Goal: Check status: Check status

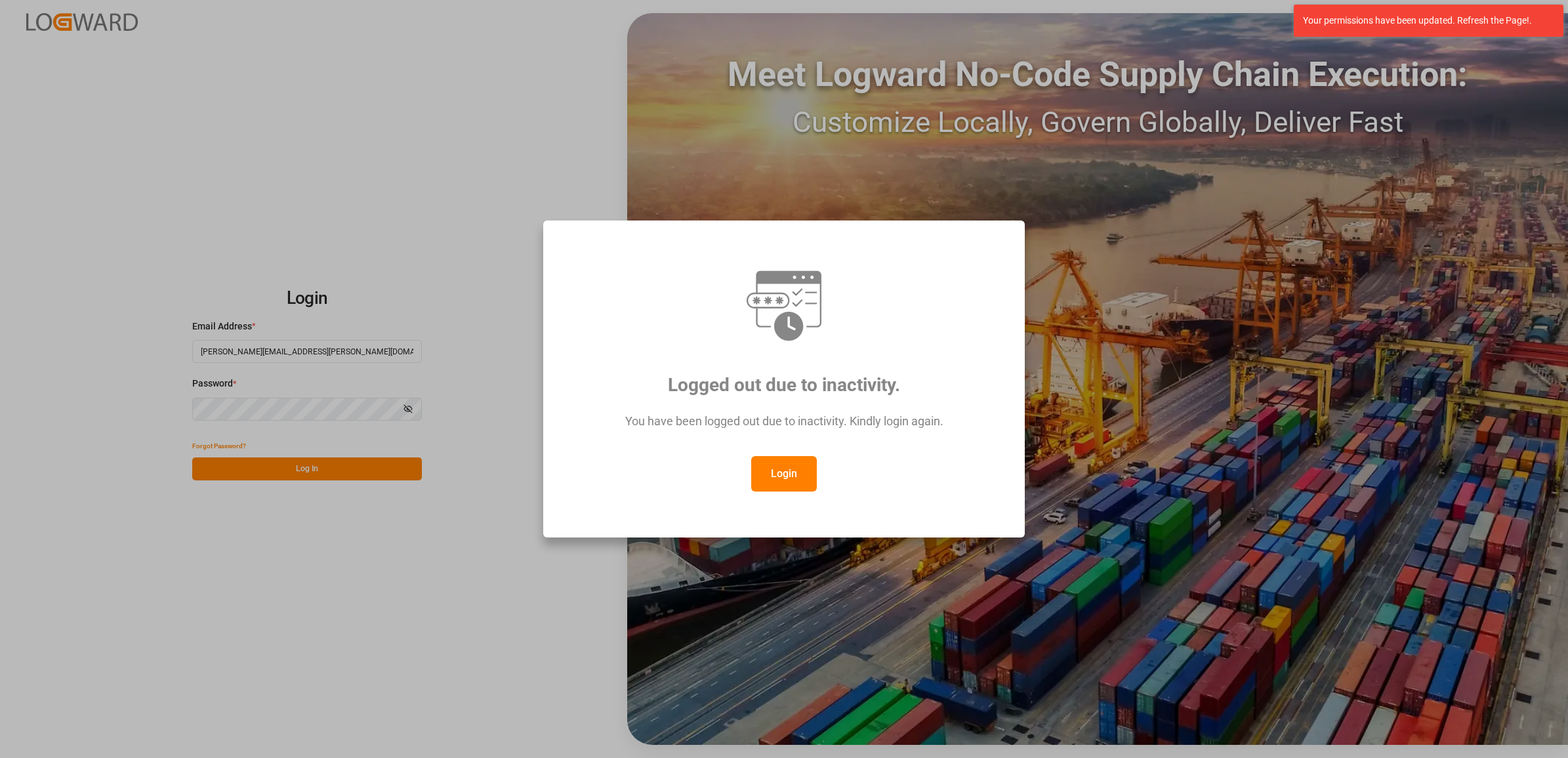
click at [781, 461] on button "Login" at bounding box center [784, 473] width 66 height 35
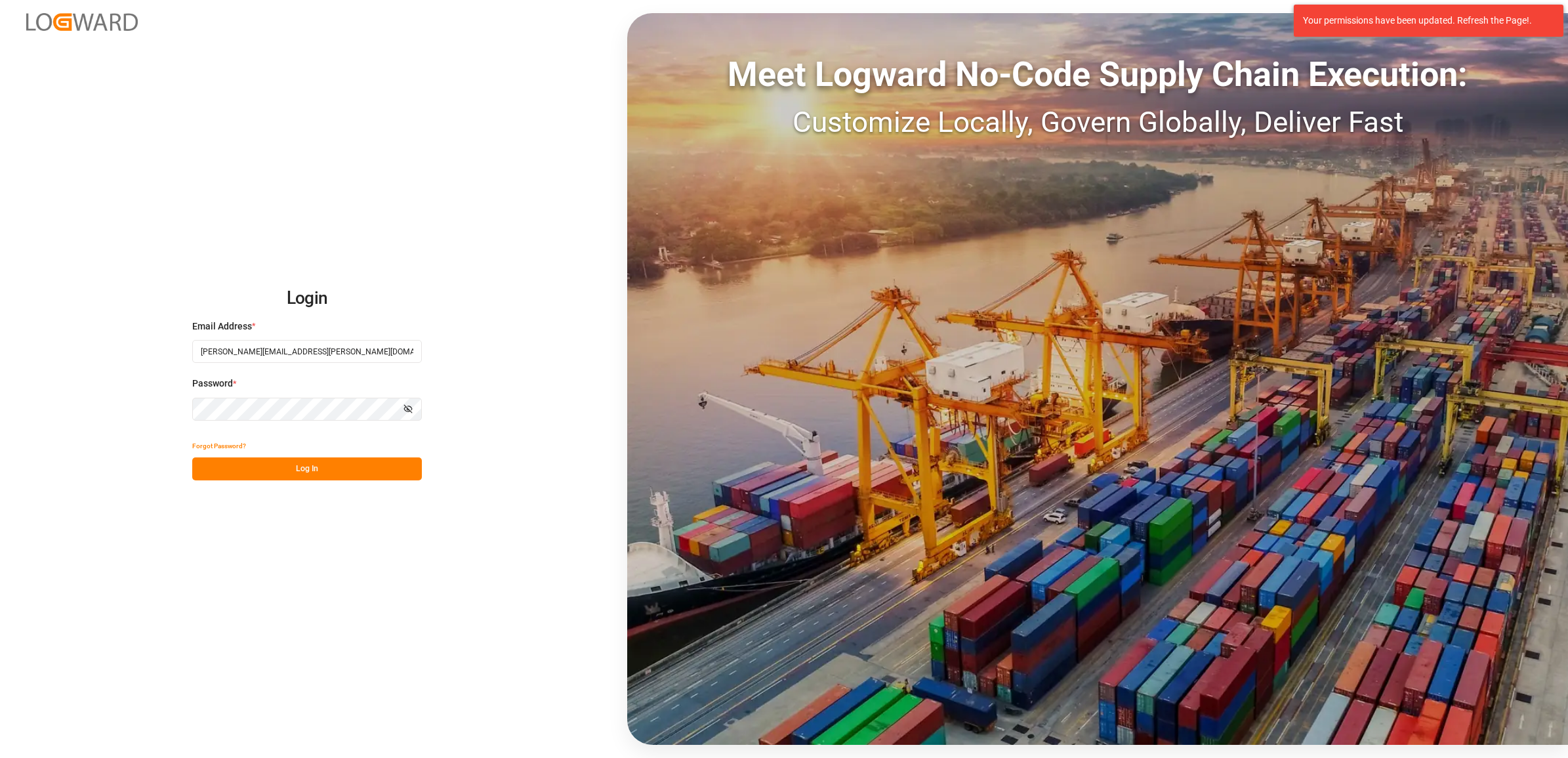
click at [295, 463] on button "Log In" at bounding box center [306, 468] width 229 height 23
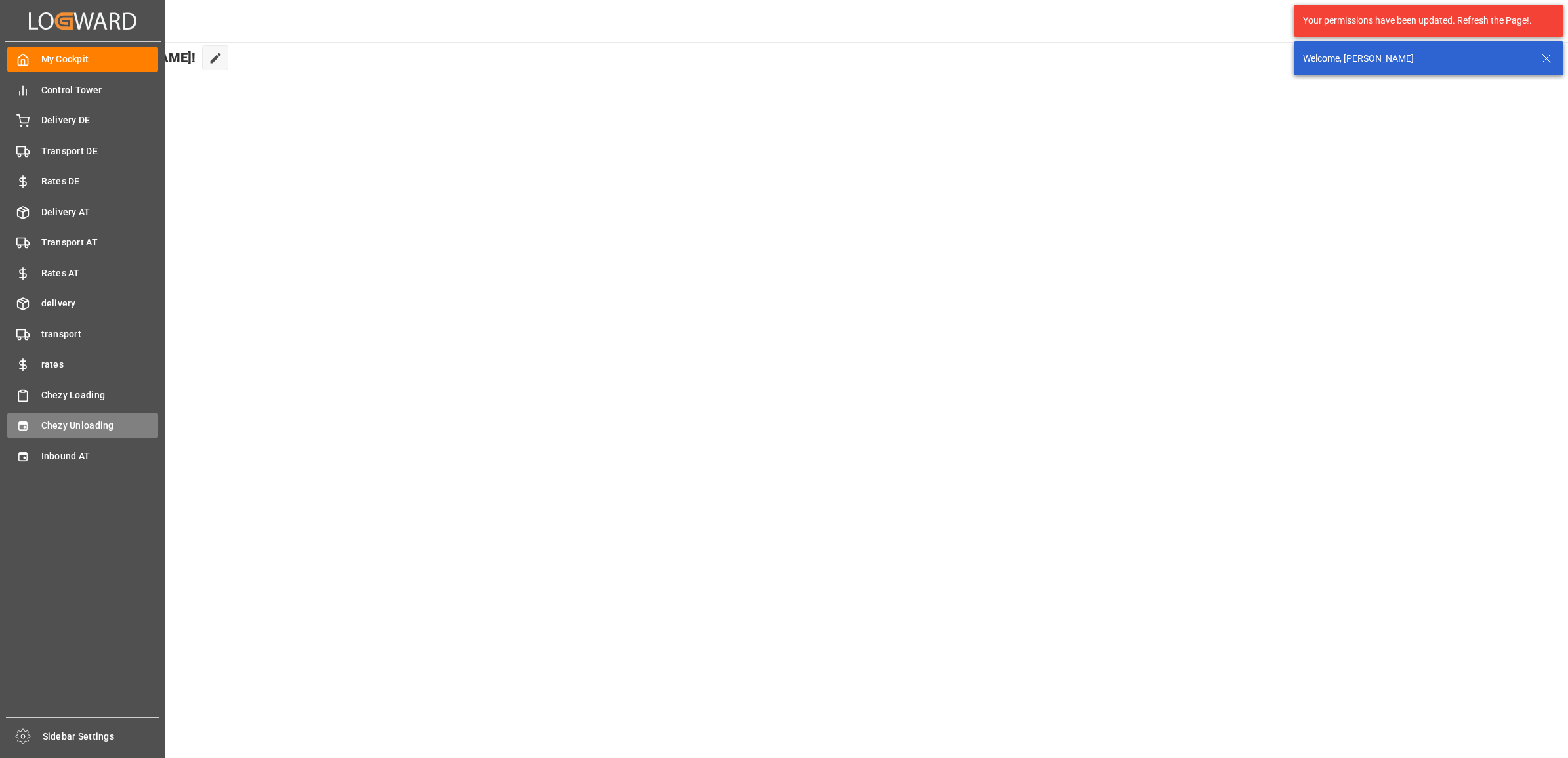
click at [24, 424] on icon at bounding box center [23, 425] width 8 height 9
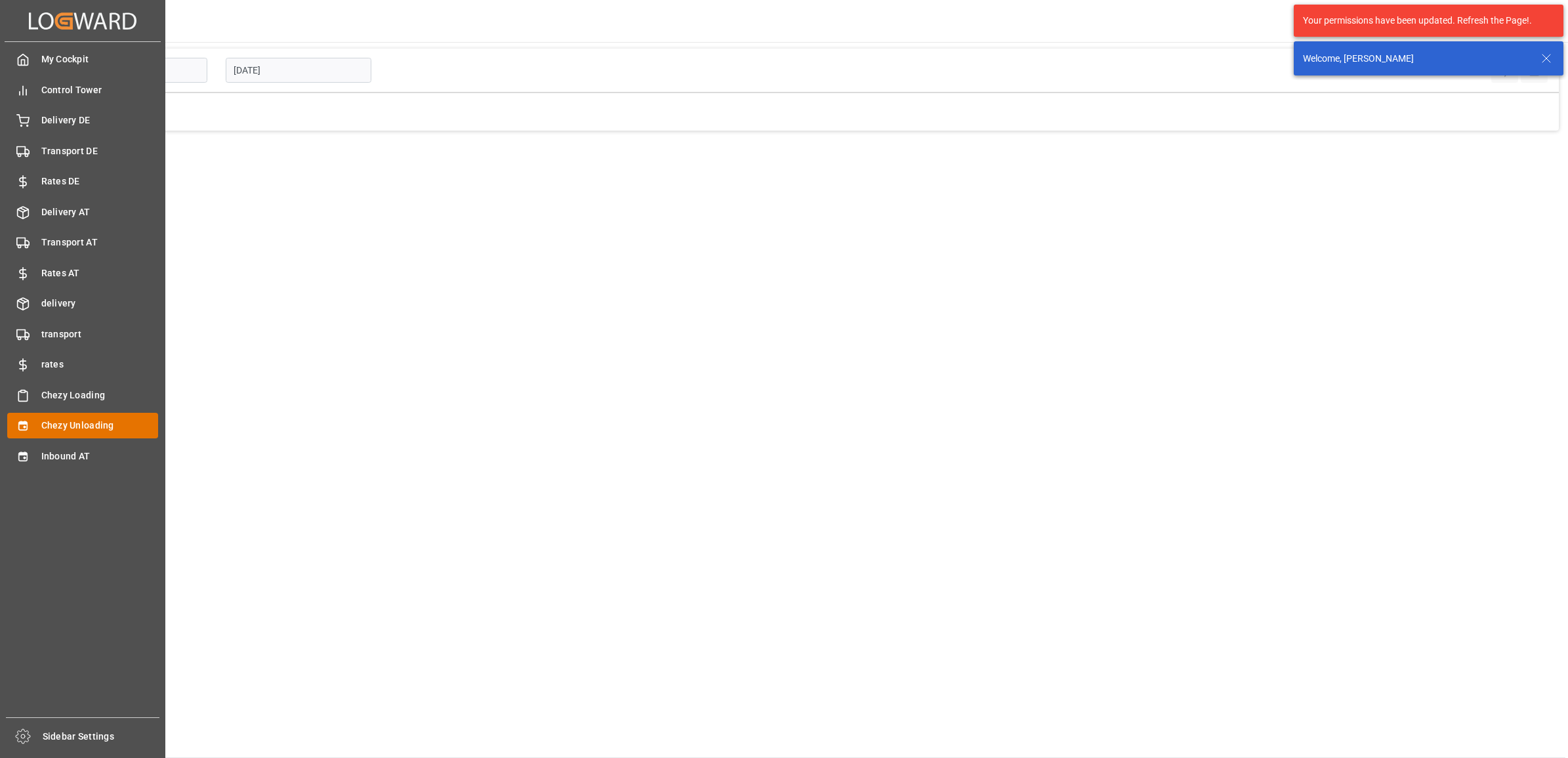
type input "Chezy Unloading"
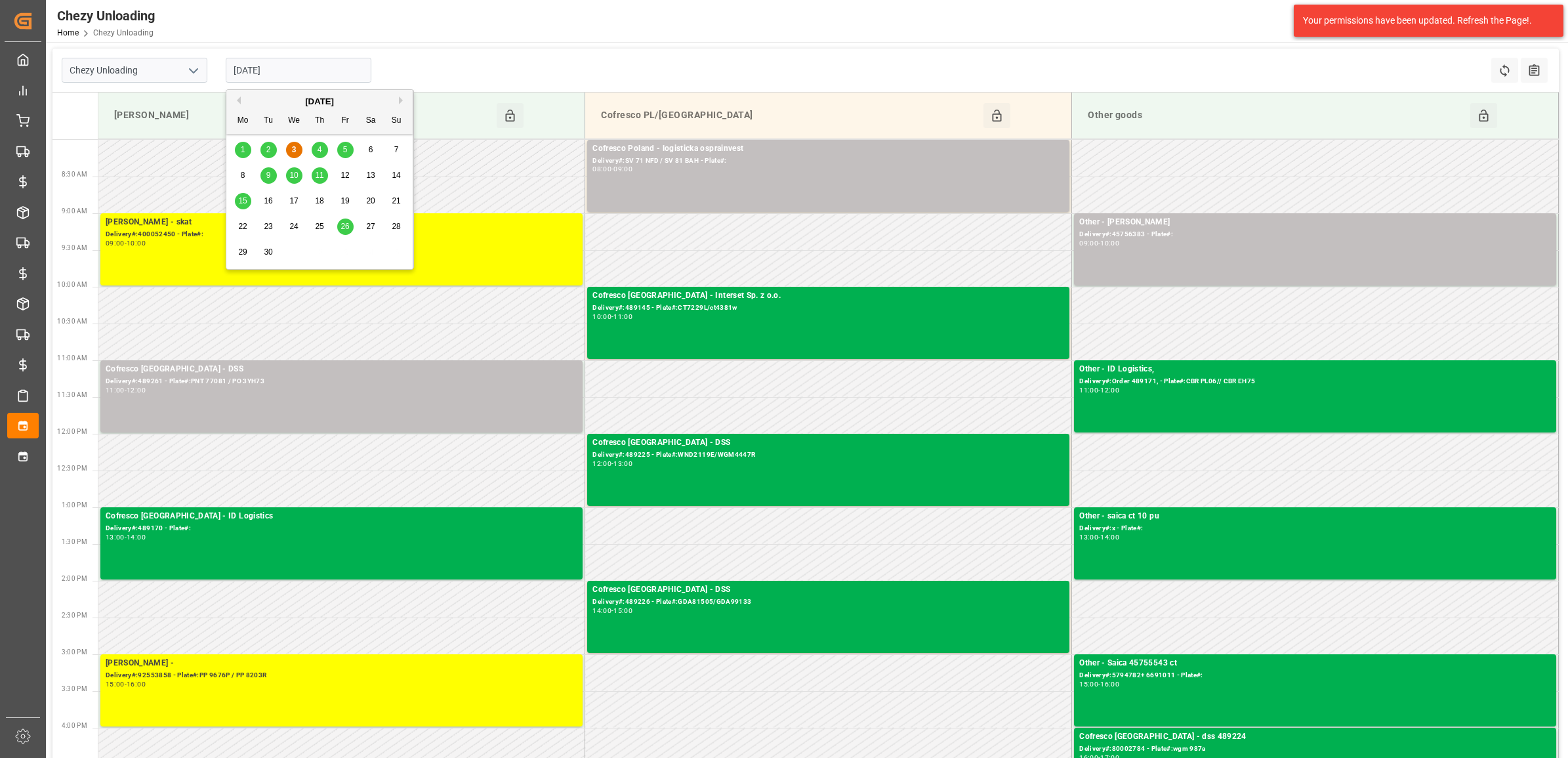
click at [290, 73] on input "[DATE]" at bounding box center [299, 70] width 146 height 25
click at [323, 150] on div "4" at bounding box center [320, 150] width 17 height 16
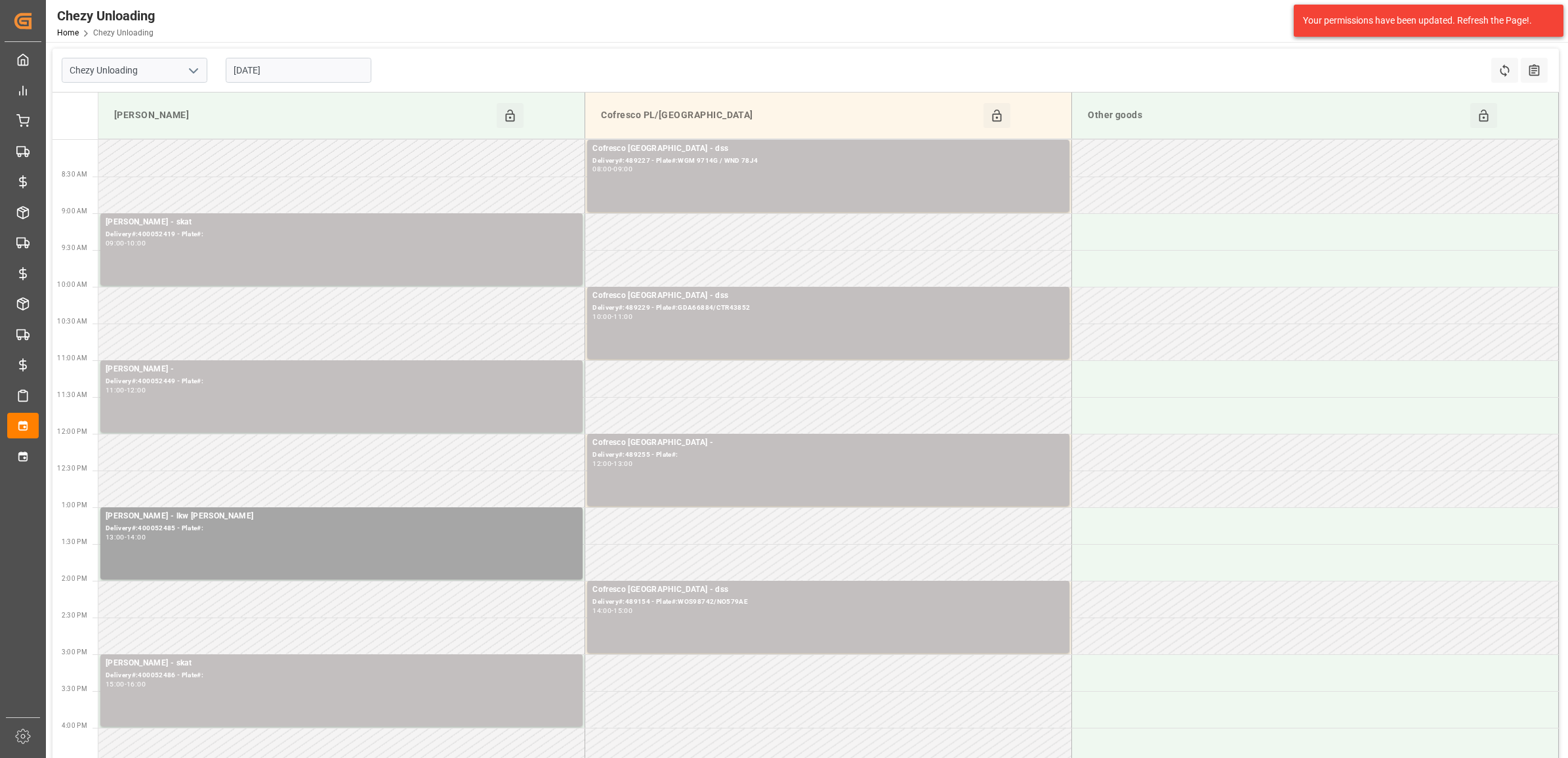
click at [310, 76] on input "[DATE]" at bounding box center [299, 70] width 146 height 25
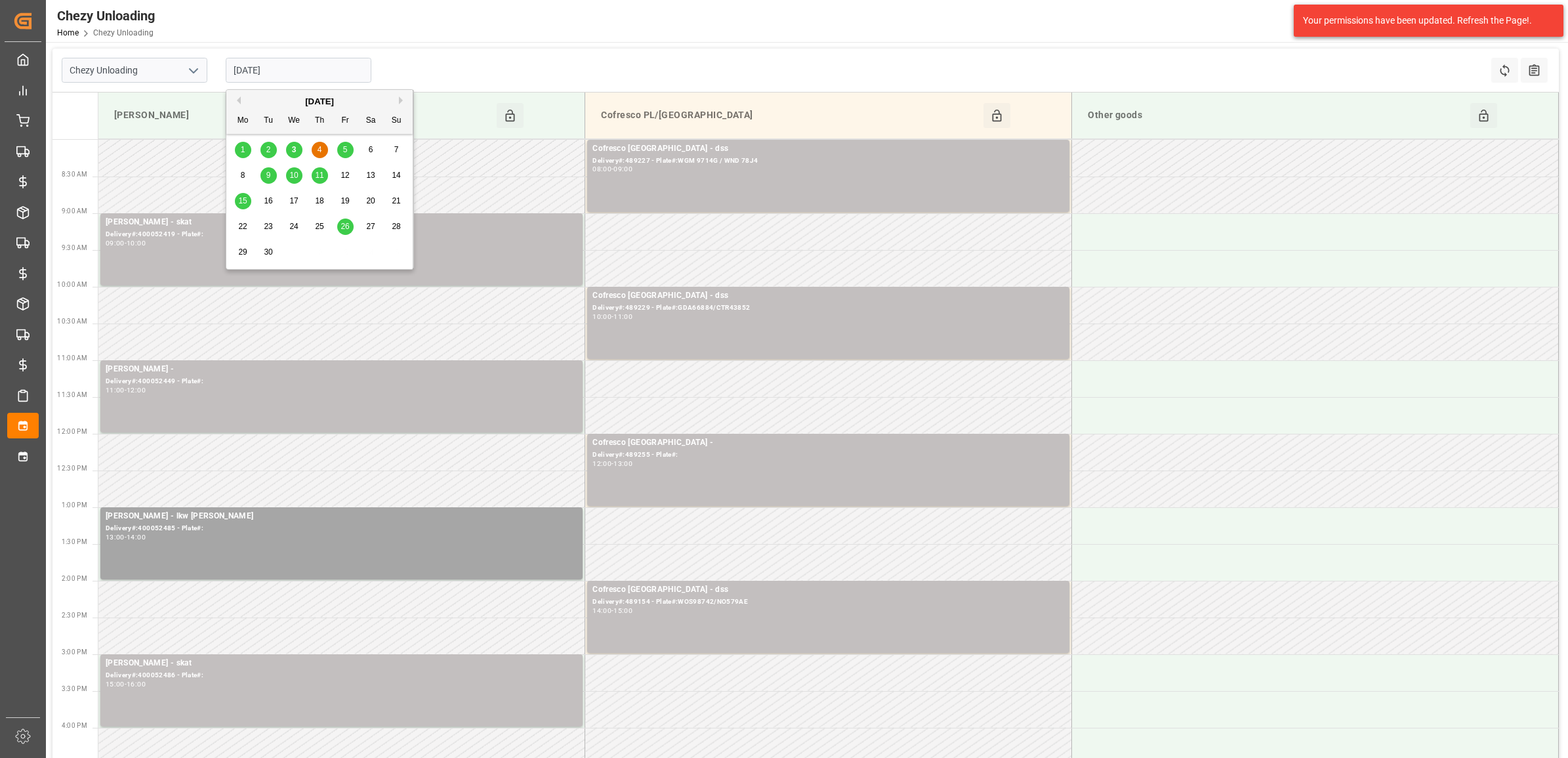
click at [346, 153] on span "5" at bounding box center [345, 149] width 5 height 9
type input "[DATE]"
